Goal: Transaction & Acquisition: Purchase product/service

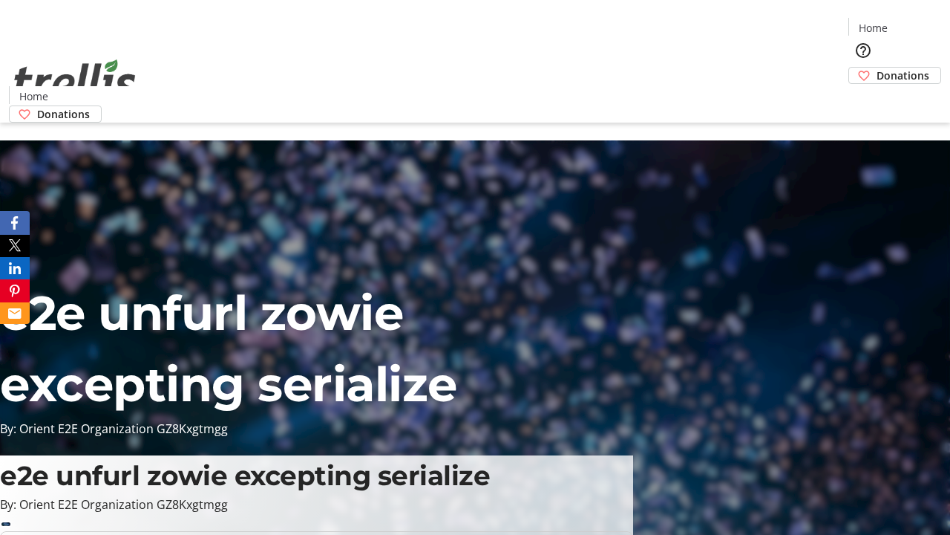
click at [877, 68] on span "Donations" at bounding box center [903, 76] width 53 height 16
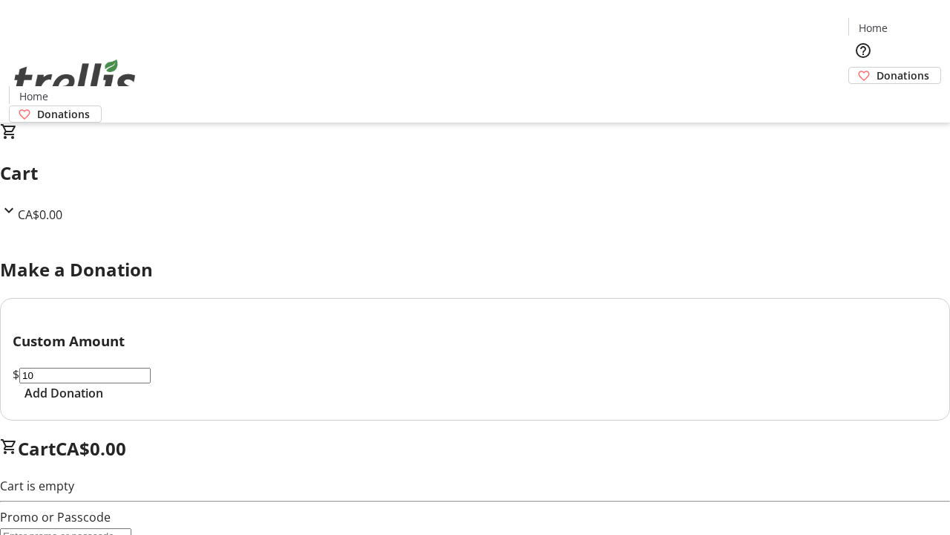
click at [103, 402] on span "Add Donation" at bounding box center [64, 393] width 79 height 18
select select "CA"
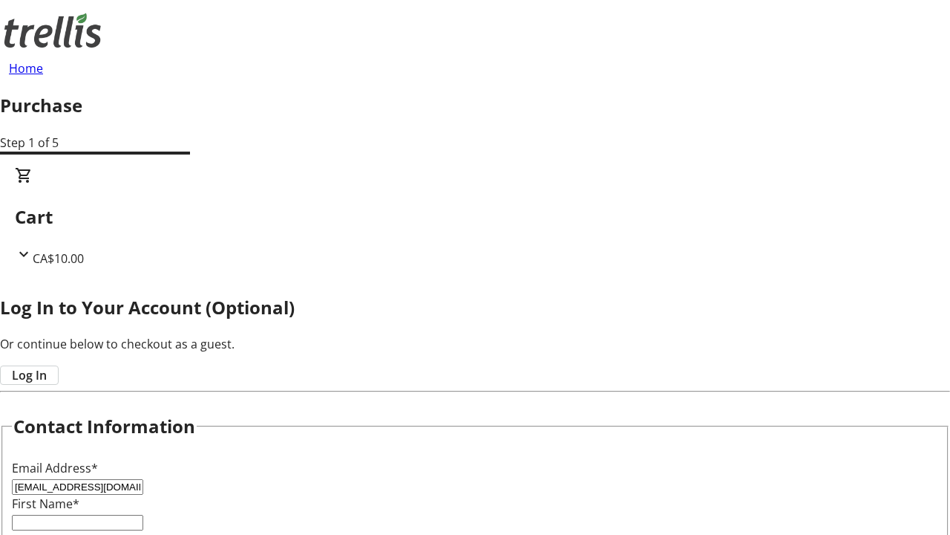
type input "[EMAIL_ADDRESS][DOMAIN_NAME]"
type input "Hal"
type input "[PERSON_NAME]"
type input "[STREET_ADDRESS][PERSON_NAME]"
type input "Kelowna"
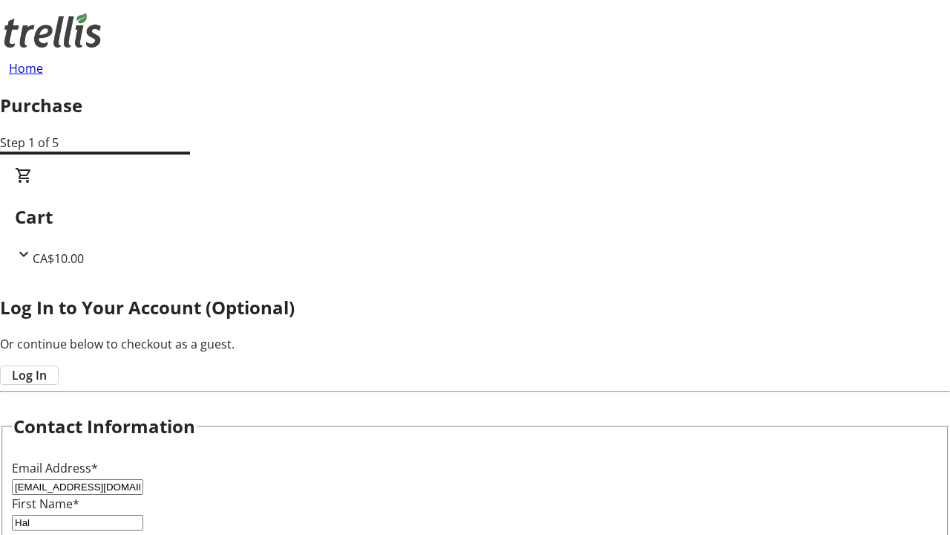
select select "BC"
type input "Kelowna"
type input "V1Y 0C2"
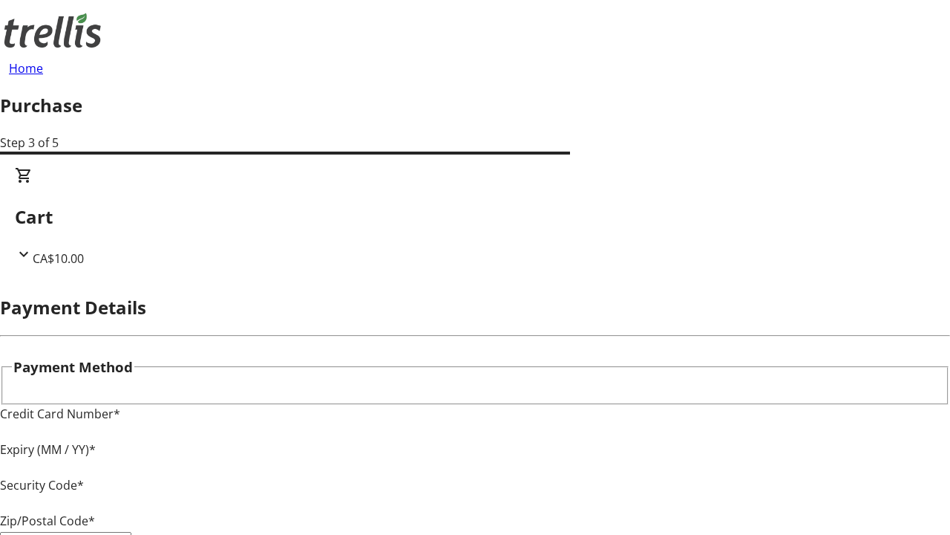
type input "V1Y 0C2"
